Goal: Task Accomplishment & Management: Use online tool/utility

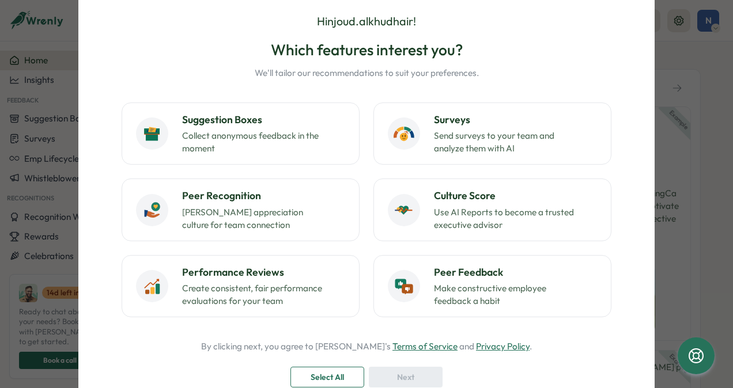
scroll to position [48, 0]
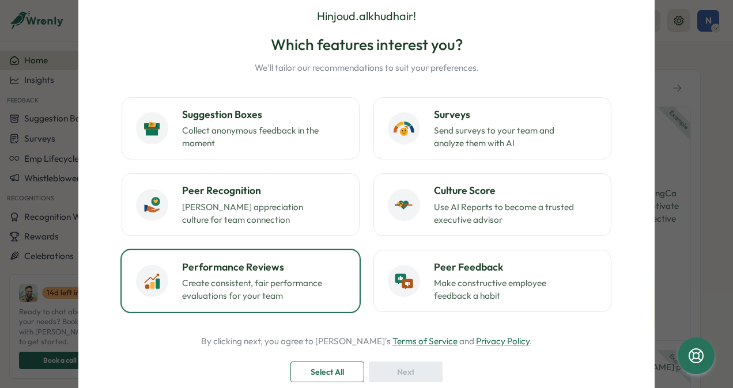
click at [281, 277] on p "Create consistent, fair performance evaluations for your team" at bounding box center [254, 289] width 144 height 25
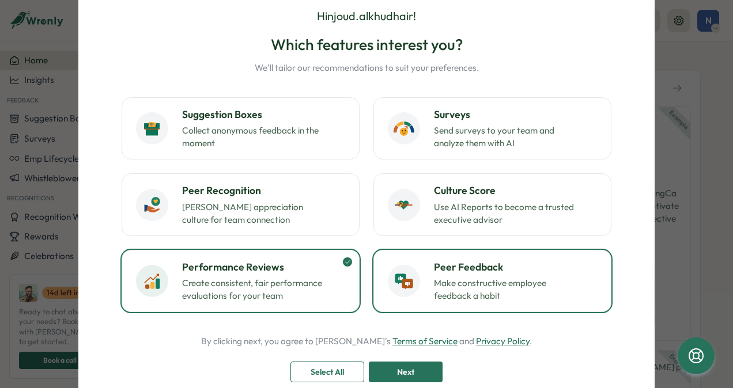
click at [434, 279] on p "Make constructive employee feedback a habit" at bounding box center [506, 289] width 144 height 25
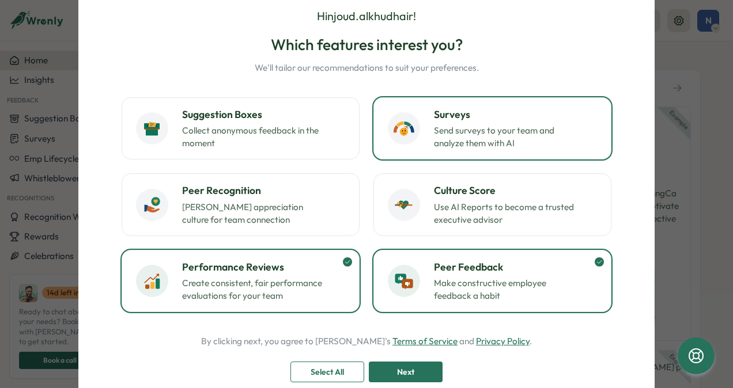
click at [443, 127] on p "Send surveys to your team and analyze them with AI" at bounding box center [506, 136] width 144 height 25
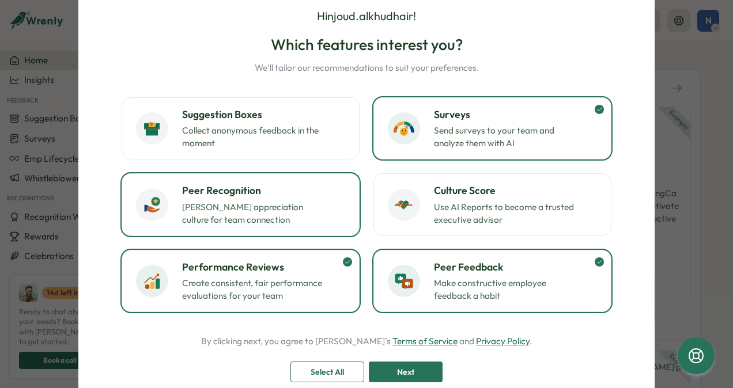
click at [256, 204] on p "Foster appreciation culture for team connection" at bounding box center [254, 213] width 144 height 25
click at [420, 378] on div "Next" at bounding box center [406, 373] width 52 height 20
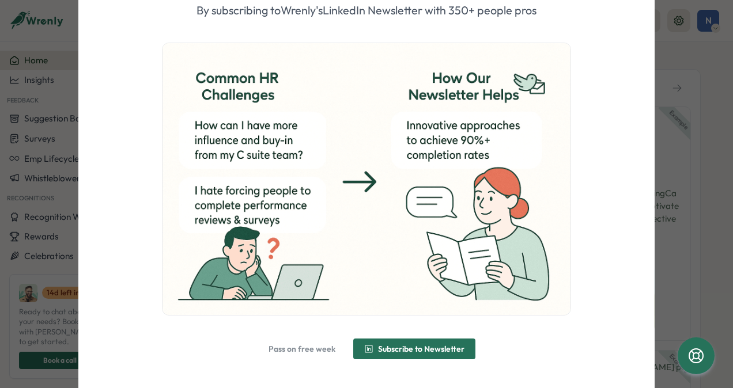
scroll to position [103, 0]
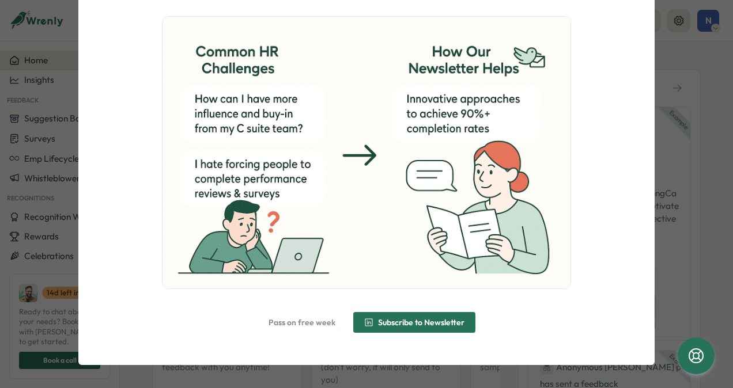
click at [308, 320] on span "Pass on free week" at bounding box center [302, 323] width 67 height 8
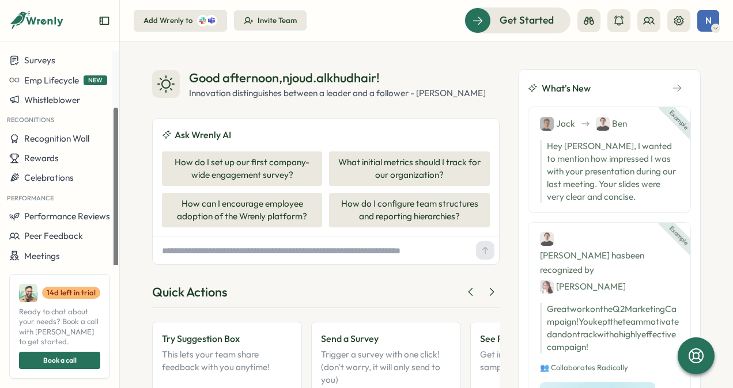
scroll to position [89, 0]
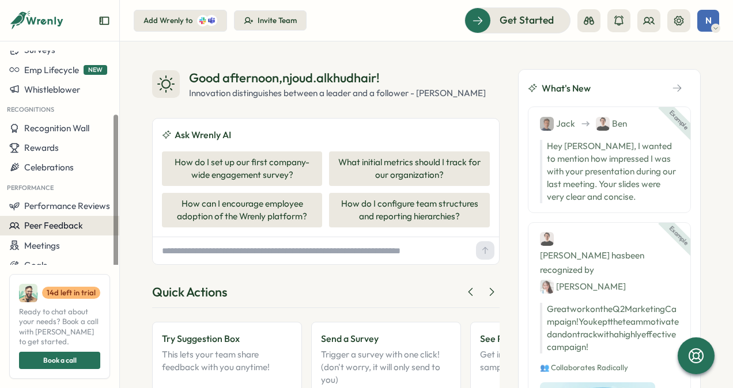
drag, startPoint x: 112, startPoint y: 187, endPoint x: 111, endPoint y: 225, distance: 37.5
click at [112, 225] on div at bounding box center [115, 158] width 7 height 214
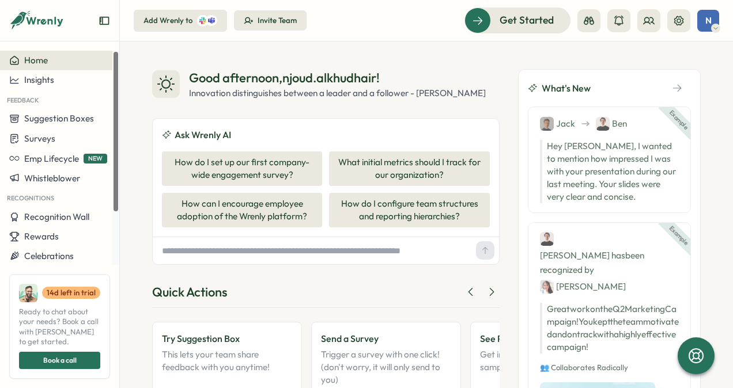
click at [114, 75] on div at bounding box center [115, 158] width 7 height 214
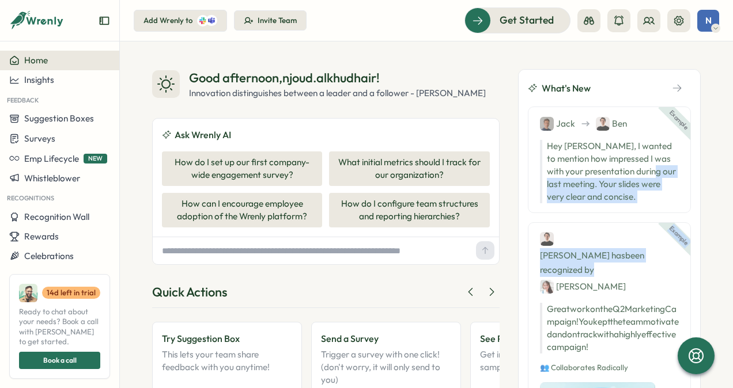
drag, startPoint x: 729, startPoint y: 169, endPoint x: 732, endPoint y: 225, distance: 55.4
click at [732, 225] on div "Good afternoon , njoud.alkhudhair ! Innovation distinguishes between a leader a…" at bounding box center [426, 214] width 613 height 347
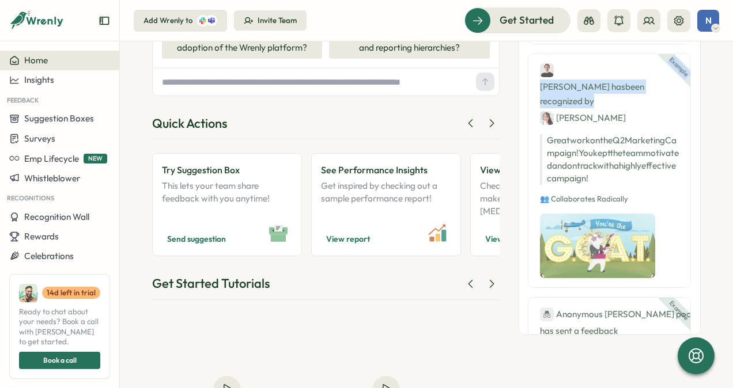
scroll to position [136, 0]
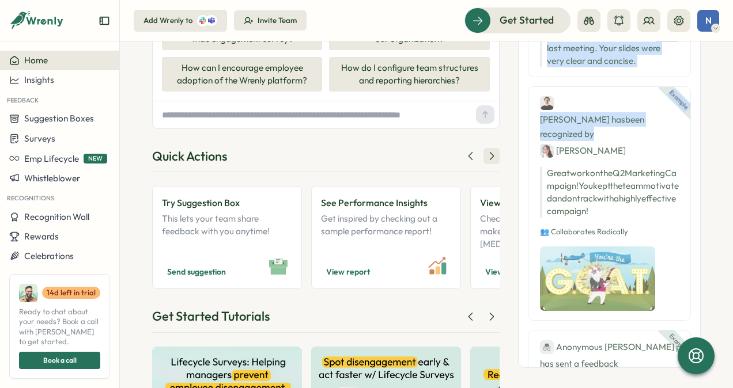
click at [488, 151] on icon at bounding box center [492, 156] width 12 height 12
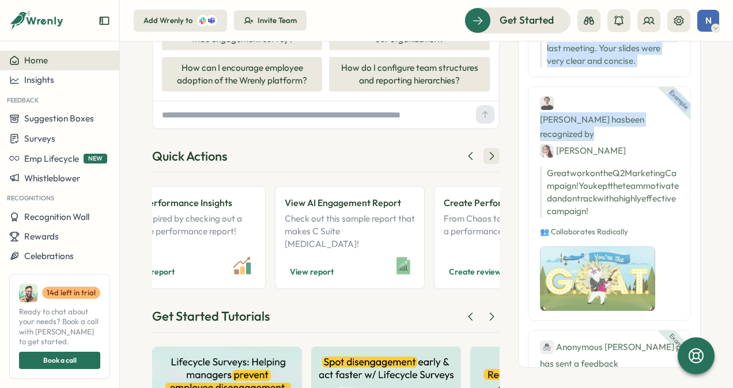
scroll to position [0, 196]
click at [488, 151] on icon at bounding box center [492, 156] width 12 height 12
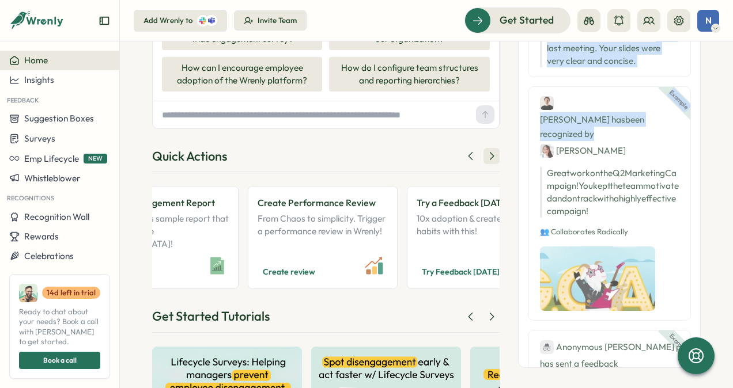
scroll to position [0, 392]
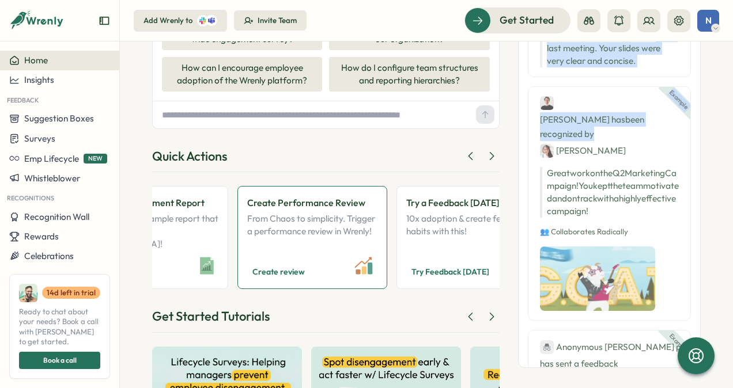
click at [323, 214] on p "From Chaos to simplicity. Trigger a performance review in Wrenly!" at bounding box center [312, 232] width 130 height 38
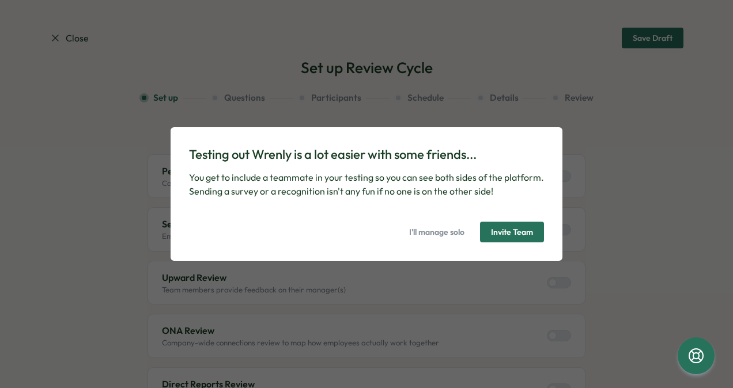
click at [433, 237] on span "I'll manage solo" at bounding box center [436, 232] width 55 height 20
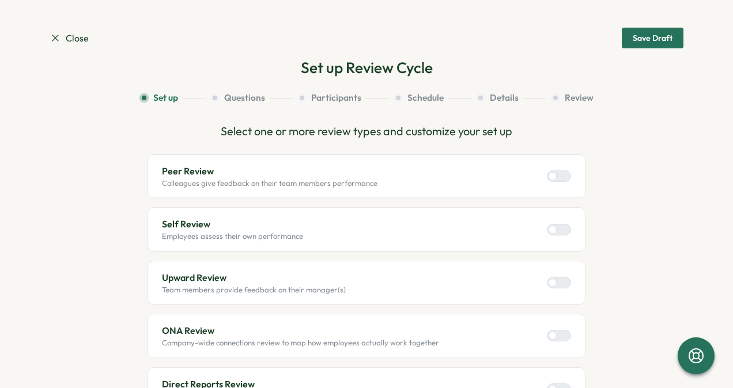
click at [561, 177] on div at bounding box center [564, 176] width 14 height 10
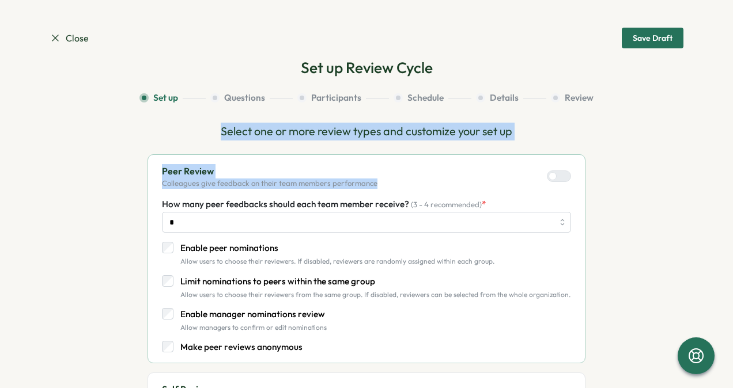
drag, startPoint x: 729, startPoint y: 125, endPoint x: 729, endPoint y: 158, distance: 32.9
click at [729, 158] on section "Close Save Draft Set up Review Cycle Set up Questions Participants Schedule Det…" at bounding box center [366, 194] width 733 height 388
drag, startPoint x: 729, startPoint y: 158, endPoint x: 663, endPoint y: 151, distance: 66.1
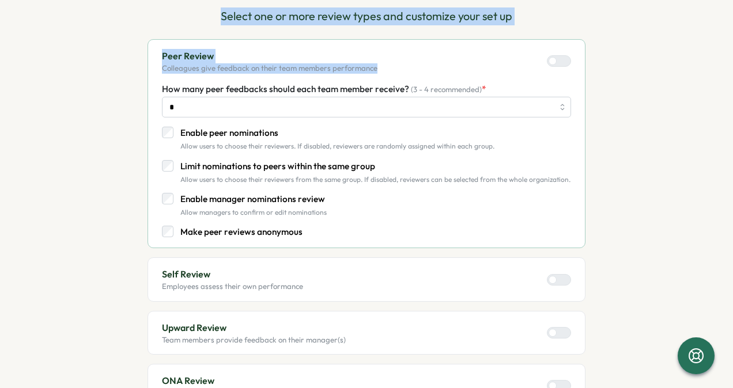
scroll to position [120, 0]
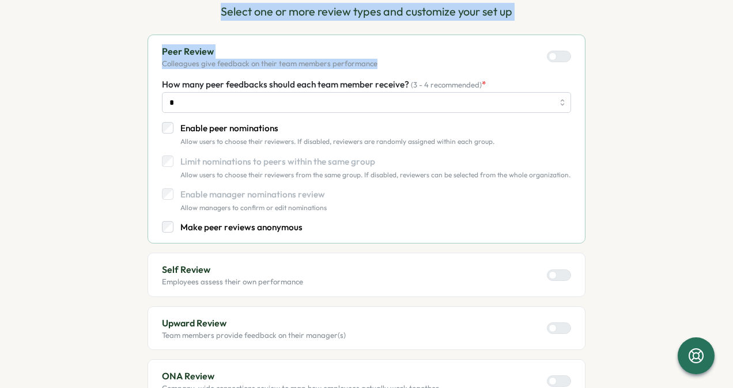
click at [560, 270] on div at bounding box center [564, 275] width 14 height 10
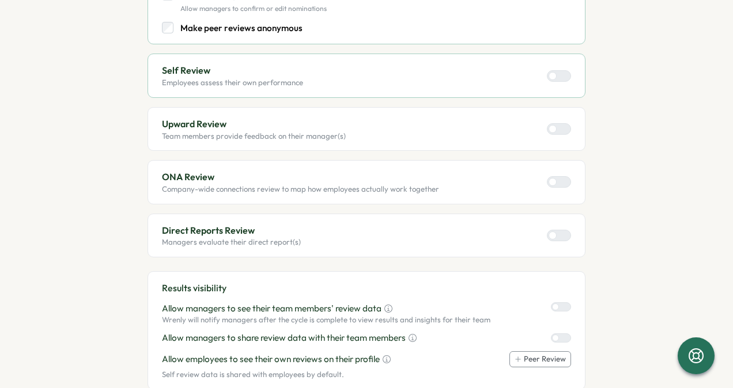
scroll to position [332, 0]
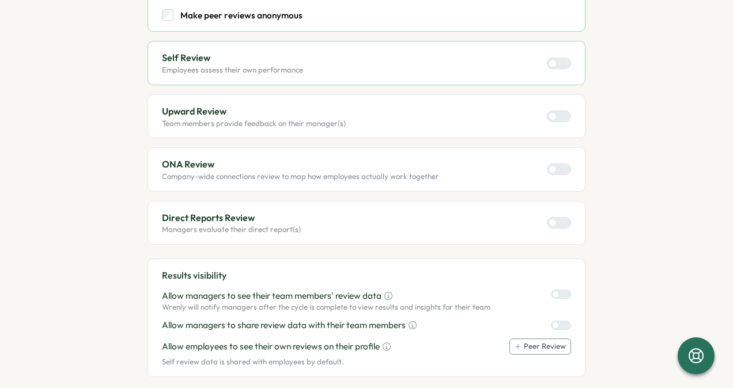
click at [567, 120] on label at bounding box center [559, 117] width 24 height 12
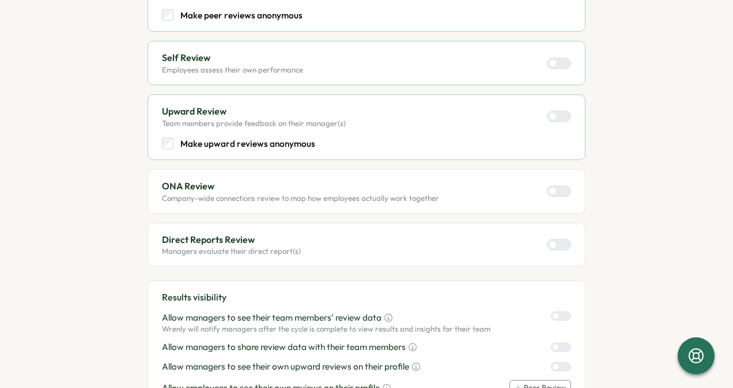
click at [563, 189] on div at bounding box center [564, 191] width 14 height 10
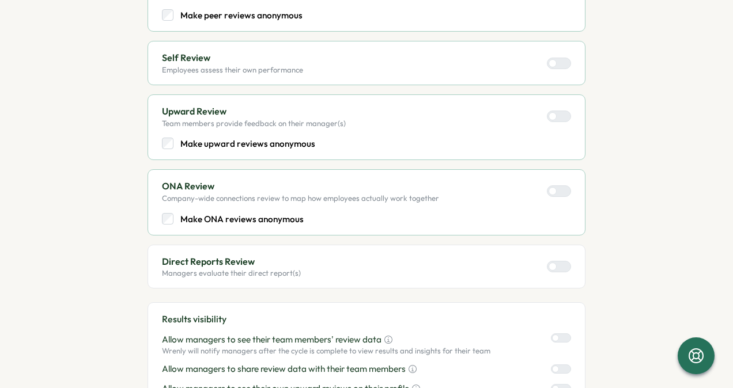
click at [557, 189] on div at bounding box center [553, 191] width 8 height 8
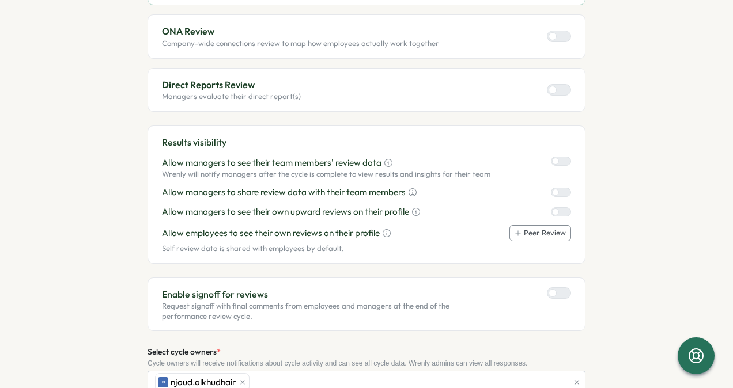
scroll to position [505, 0]
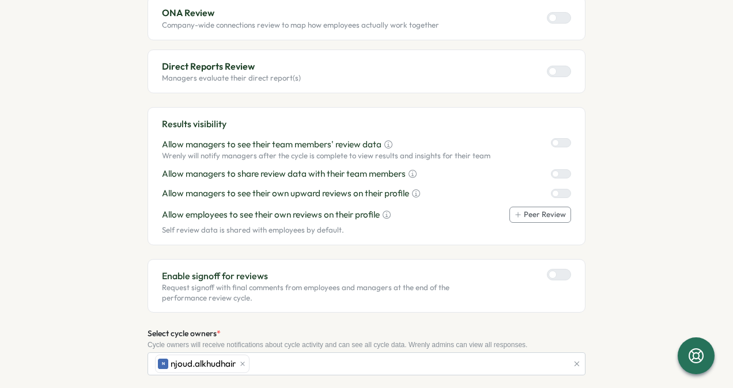
click at [563, 66] on div at bounding box center [564, 71] width 14 height 10
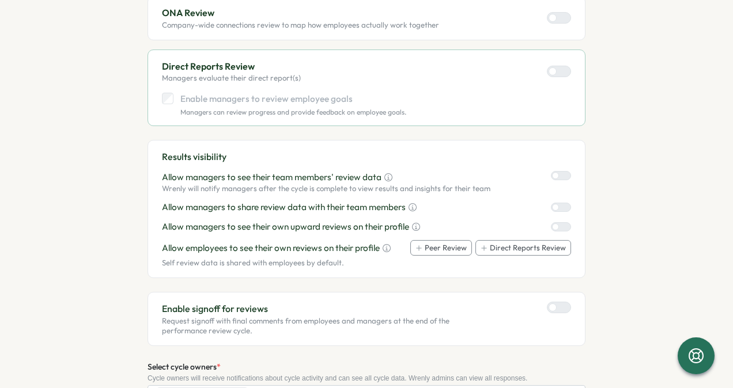
click at [559, 203] on div at bounding box center [565, 207] width 12 height 8
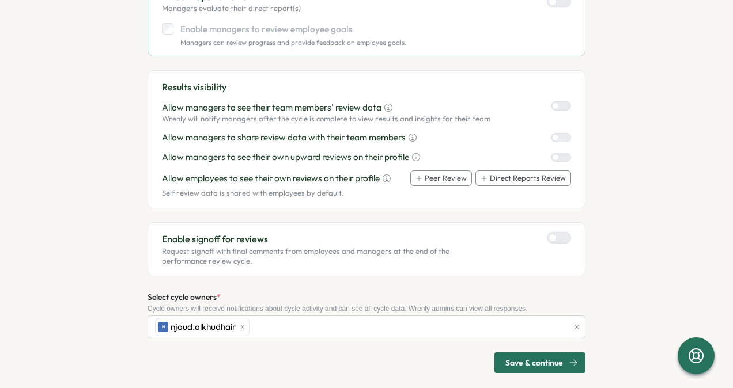
scroll to position [584, 0]
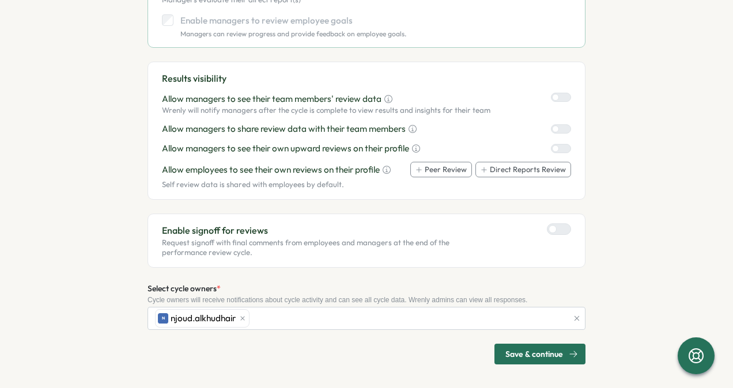
click at [554, 353] on span "Save & continue" at bounding box center [534, 355] width 58 height 20
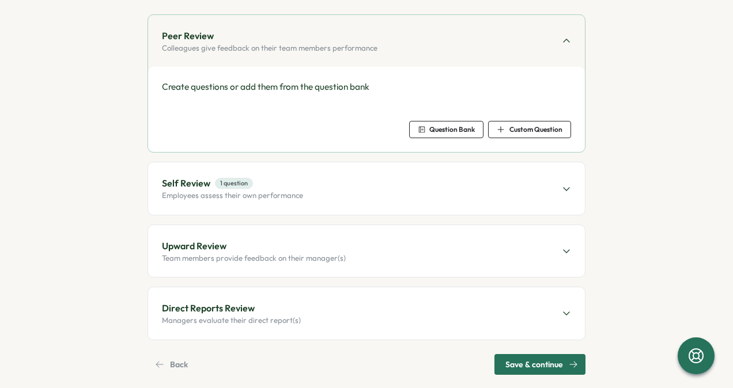
scroll to position [144, 0]
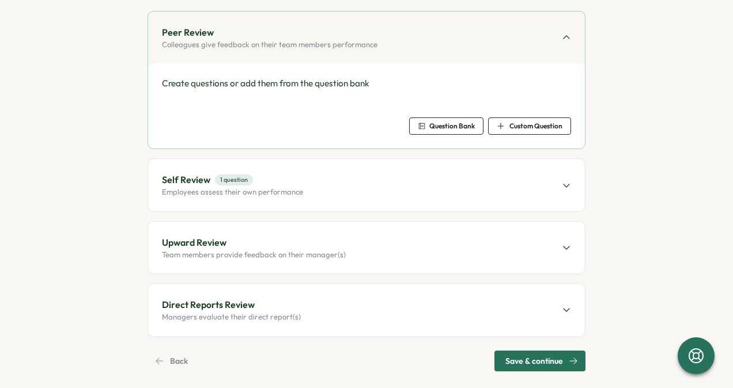
click at [454, 124] on span "Question Bank" at bounding box center [452, 126] width 46 height 7
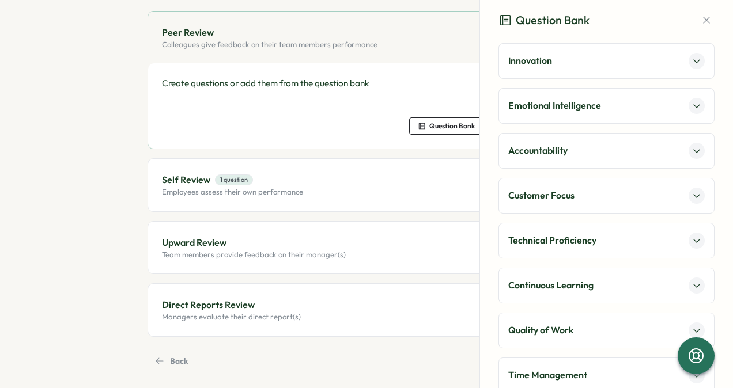
scroll to position [313, 0]
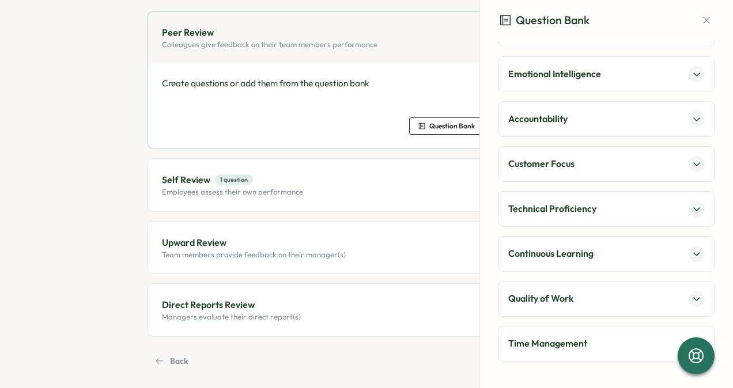
click at [635, 202] on div "Technical Proficiency" at bounding box center [606, 209] width 197 height 16
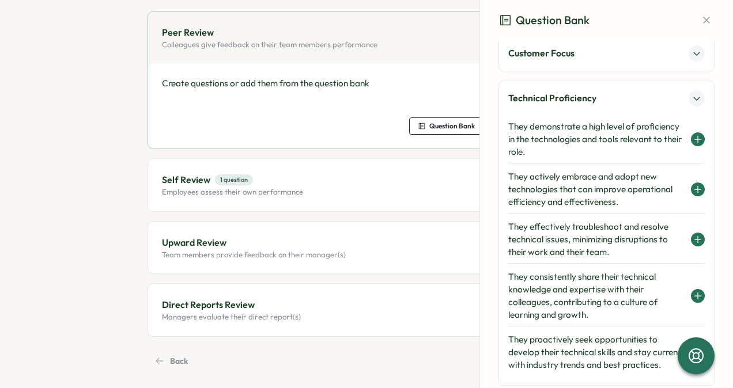
scroll to position [429, 0]
